Goal: Find contact information

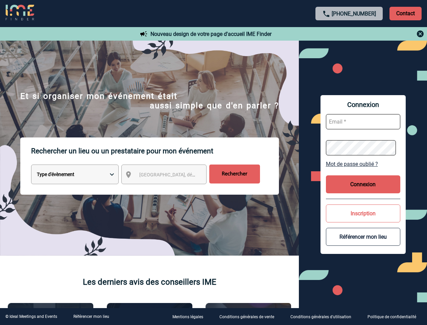
click at [214, 162] on p "Rechercher un lieu ou un prestataire pour mon événement" at bounding box center [155, 150] width 248 height 27
click at [406, 13] on p "Contact" at bounding box center [406, 14] width 32 height 14
click at [350, 34] on div at bounding box center [349, 34] width 151 height 8
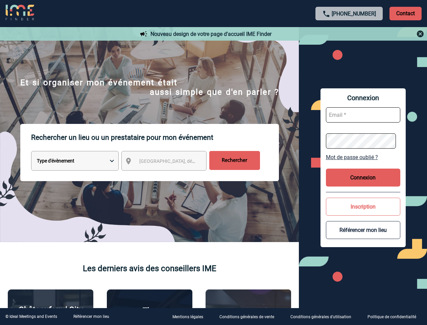
click at [170, 176] on div at bounding box center [171, 130] width 342 height 260
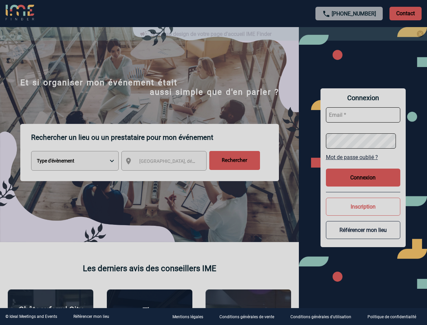
click at [363, 164] on div at bounding box center [213, 162] width 427 height 325
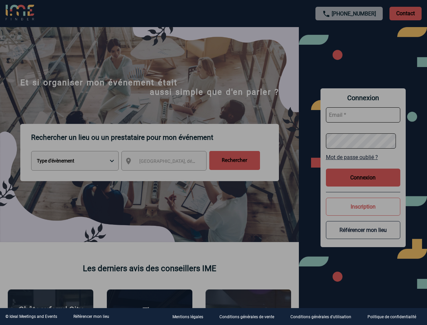
click at [363, 184] on div at bounding box center [213, 162] width 427 height 325
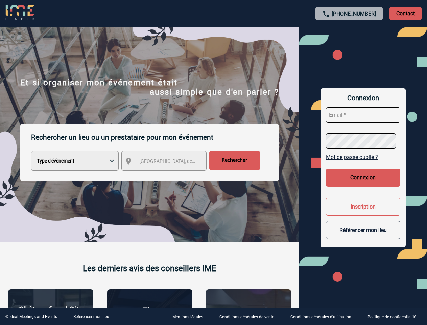
click at [363, 213] on div at bounding box center [213, 162] width 427 height 325
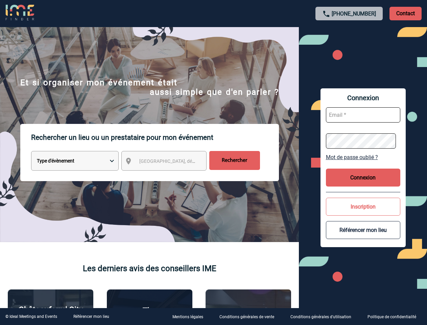
click at [363, 237] on button "Référencer mon lieu" at bounding box center [363, 230] width 74 height 18
click at [91, 316] on link "Référencer mon lieu" at bounding box center [91, 316] width 36 height 5
